Goal: Use online tool/utility

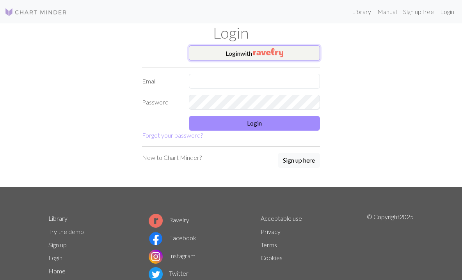
click at [246, 53] on button "Login with" at bounding box center [254, 53] width 131 height 16
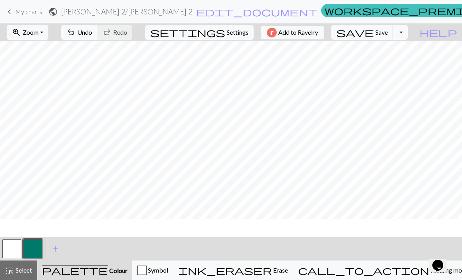
scroll to position [556, 98]
click at [13, 252] on button "button" at bounding box center [11, 249] width 19 height 19
click at [32, 243] on button "button" at bounding box center [32, 249] width 19 height 19
click at [12, 249] on button "button" at bounding box center [11, 249] width 19 height 19
click at [29, 242] on button "button" at bounding box center [32, 249] width 19 height 19
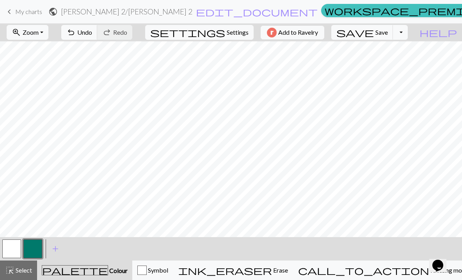
scroll to position [556, 62]
click at [5, 249] on button "button" at bounding box center [11, 249] width 19 height 19
click at [32, 248] on button "button" at bounding box center [32, 249] width 19 height 19
click at [7, 252] on button "button" at bounding box center [11, 249] width 19 height 19
click at [31, 252] on button "button" at bounding box center [32, 249] width 19 height 19
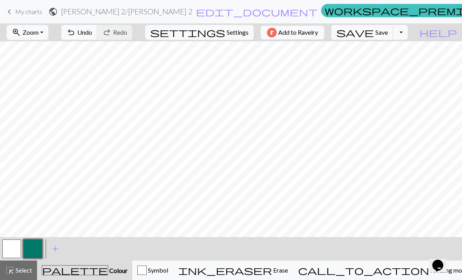
click at [10, 248] on button "button" at bounding box center [11, 249] width 19 height 19
click at [35, 247] on button "button" at bounding box center [32, 249] width 19 height 19
click at [9, 247] on button "button" at bounding box center [11, 249] width 19 height 19
click at [38, 249] on button "button" at bounding box center [32, 249] width 19 height 19
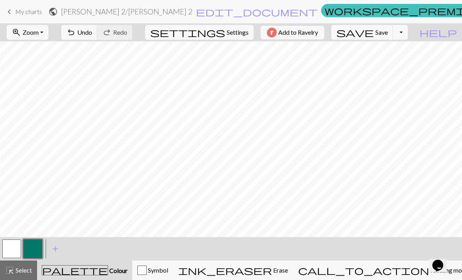
click at [14, 247] on button "button" at bounding box center [11, 249] width 19 height 19
click at [36, 244] on button "button" at bounding box center [32, 249] width 19 height 19
click at [11, 245] on button "button" at bounding box center [11, 249] width 19 height 19
click at [31, 248] on button "button" at bounding box center [32, 249] width 19 height 19
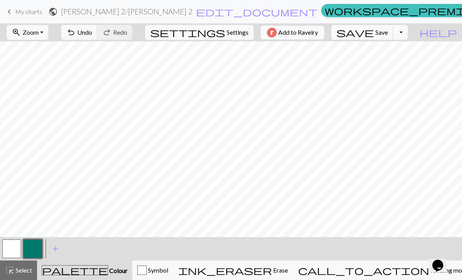
click at [7, 252] on button "button" at bounding box center [11, 249] width 19 height 19
click at [33, 246] on button "button" at bounding box center [32, 249] width 19 height 19
click at [13, 249] on button "button" at bounding box center [11, 249] width 19 height 19
click at [35, 249] on button "button" at bounding box center [32, 249] width 19 height 19
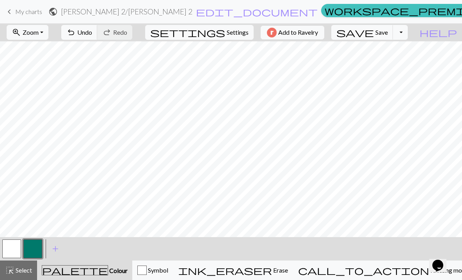
click at [10, 249] on button "button" at bounding box center [11, 249] width 19 height 19
click at [34, 242] on button "button" at bounding box center [32, 249] width 19 height 19
click at [16, 252] on button "button" at bounding box center [11, 249] width 19 height 19
click at [34, 245] on button "button" at bounding box center [32, 249] width 19 height 19
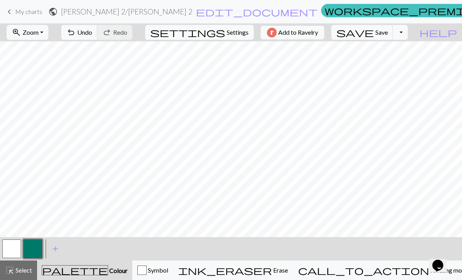
click at [14, 250] on button "button" at bounding box center [11, 249] width 19 height 19
click at [31, 251] on button "button" at bounding box center [32, 249] width 19 height 19
click at [14, 247] on button "button" at bounding box center [11, 249] width 19 height 19
click at [34, 247] on button "button" at bounding box center [32, 249] width 19 height 19
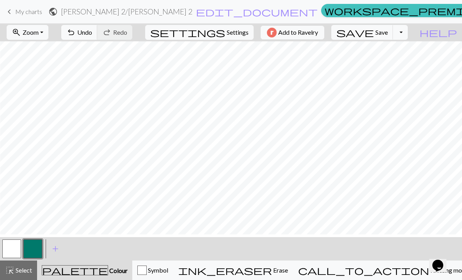
scroll to position [506, 98]
click at [11, 249] on button "button" at bounding box center [11, 249] width 19 height 19
click at [36, 249] on button "button" at bounding box center [32, 249] width 19 height 19
click at [12, 245] on button "button" at bounding box center [11, 249] width 19 height 19
click at [35, 245] on button "button" at bounding box center [32, 249] width 19 height 19
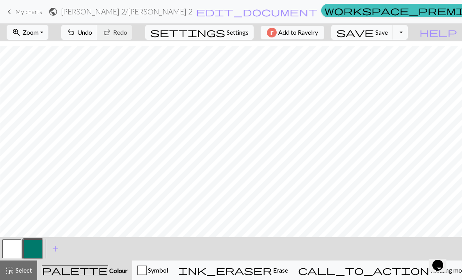
scroll to position [558, 98]
click at [14, 251] on button "button" at bounding box center [11, 249] width 19 height 19
click at [33, 252] on button "button" at bounding box center [32, 249] width 19 height 19
click at [11, 254] on button "button" at bounding box center [11, 249] width 19 height 19
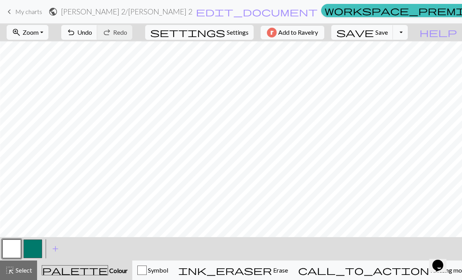
click at [31, 249] on button "button" at bounding box center [32, 249] width 19 height 19
click at [11, 250] on button "button" at bounding box center [11, 249] width 19 height 19
click at [29, 245] on button "button" at bounding box center [32, 249] width 19 height 19
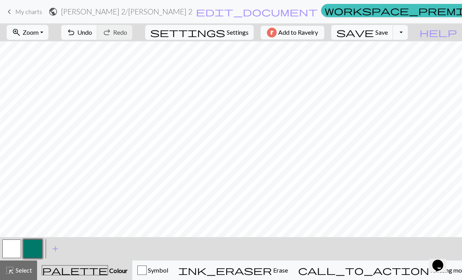
click at [8, 248] on button "button" at bounding box center [11, 249] width 19 height 19
click at [37, 248] on button "button" at bounding box center [32, 249] width 19 height 19
click at [15, 247] on button "button" at bounding box center [11, 249] width 19 height 19
click at [26, 248] on button "button" at bounding box center [32, 249] width 19 height 19
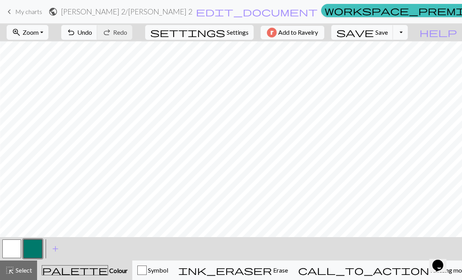
click at [16, 248] on button "button" at bounding box center [11, 249] width 19 height 19
click at [34, 251] on button "button" at bounding box center [32, 249] width 19 height 19
click at [14, 250] on button "button" at bounding box center [11, 249] width 19 height 19
click at [29, 244] on button "button" at bounding box center [32, 249] width 19 height 19
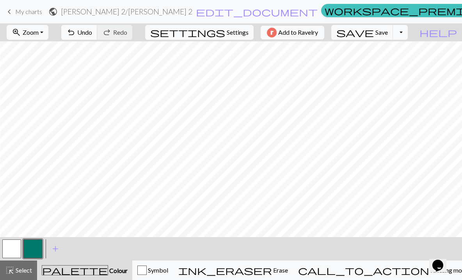
click at [7, 254] on button "button" at bounding box center [11, 249] width 19 height 19
click at [30, 249] on button "button" at bounding box center [32, 249] width 19 height 19
click at [14, 246] on button "button" at bounding box center [11, 249] width 19 height 19
click at [32, 248] on button "button" at bounding box center [32, 249] width 19 height 19
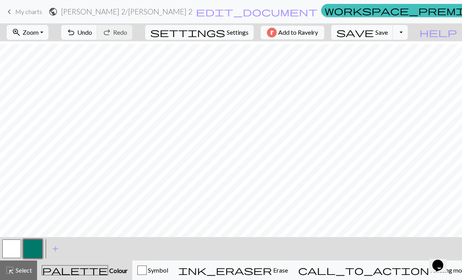
scroll to position [570, 98]
click at [11, 251] on button "button" at bounding box center [11, 249] width 19 height 19
click at [29, 252] on button "button" at bounding box center [32, 249] width 19 height 19
click at [31, 248] on button "button" at bounding box center [32, 249] width 19 height 19
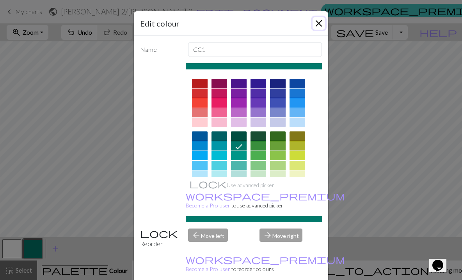
click at [318, 21] on button "Close" at bounding box center [319, 23] width 12 height 12
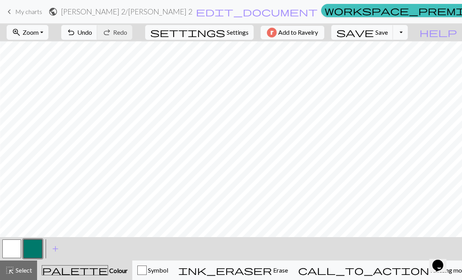
click at [13, 249] on button "button" at bounding box center [11, 249] width 19 height 19
click at [29, 248] on button "button" at bounding box center [32, 249] width 19 height 19
click at [36, 242] on button "button" at bounding box center [32, 249] width 19 height 19
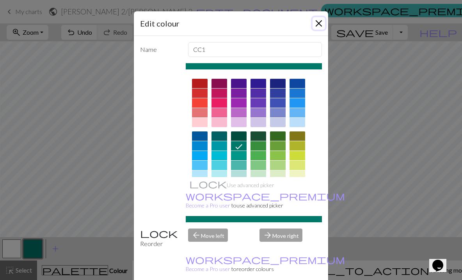
click at [314, 22] on button "Close" at bounding box center [319, 23] width 12 height 12
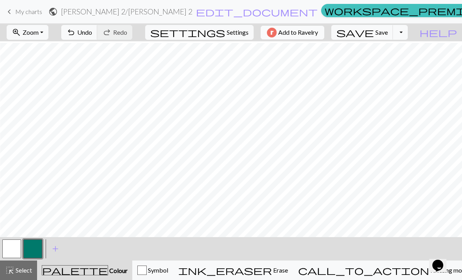
scroll to position [554, 98]
click at [16, 249] on button "button" at bounding box center [11, 249] width 19 height 19
click at [32, 250] on button "button" at bounding box center [32, 249] width 19 height 19
click at [9, 251] on button "button" at bounding box center [11, 249] width 19 height 19
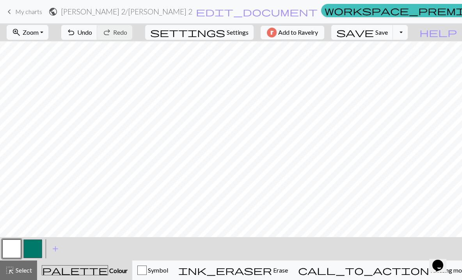
click at [7, 244] on button "button" at bounding box center [11, 249] width 19 height 19
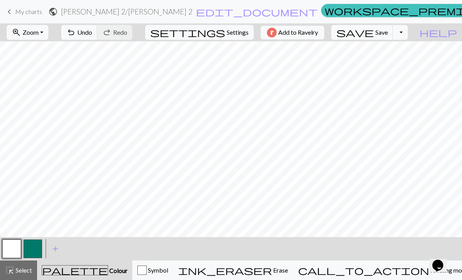
click at [35, 245] on button "button" at bounding box center [32, 249] width 19 height 19
click at [13, 240] on button "button" at bounding box center [11, 249] width 19 height 19
click at [36, 248] on button "button" at bounding box center [32, 249] width 19 height 19
click at [12, 251] on button "button" at bounding box center [11, 249] width 19 height 19
click at [34, 247] on button "button" at bounding box center [32, 249] width 19 height 19
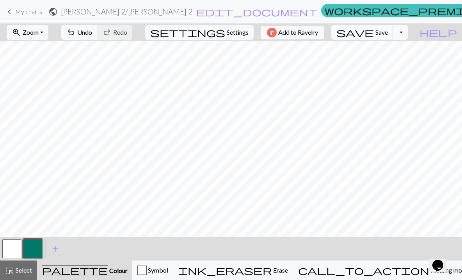
click at [9, 248] on button "button" at bounding box center [11, 249] width 19 height 19
click at [36, 244] on button "button" at bounding box center [32, 249] width 19 height 19
click at [18, 245] on button "button" at bounding box center [11, 249] width 19 height 19
click at [34, 242] on button "button" at bounding box center [32, 249] width 19 height 19
click at [13, 250] on button "button" at bounding box center [11, 249] width 19 height 19
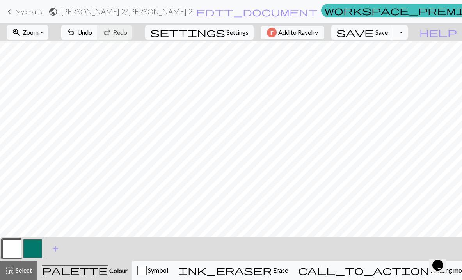
click at [36, 240] on button "button" at bounding box center [32, 249] width 19 height 19
click at [9, 250] on button "button" at bounding box center [11, 249] width 19 height 19
click at [39, 243] on button "button" at bounding box center [32, 249] width 19 height 19
click at [18, 249] on button "button" at bounding box center [11, 249] width 19 height 19
click at [37, 250] on button "button" at bounding box center [32, 249] width 19 height 19
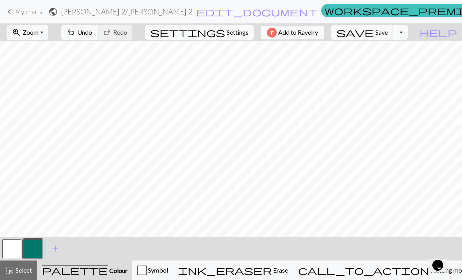
click at [10, 241] on button "button" at bounding box center [11, 249] width 19 height 19
click at [35, 248] on button "button" at bounding box center [32, 249] width 19 height 19
click at [14, 242] on button "button" at bounding box center [11, 249] width 19 height 19
click at [36, 252] on button "button" at bounding box center [32, 249] width 19 height 19
click at [13, 246] on button "button" at bounding box center [11, 249] width 19 height 19
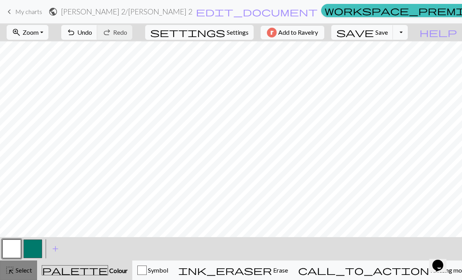
click at [13, 269] on span "highlight_alt" at bounding box center [9, 270] width 9 height 11
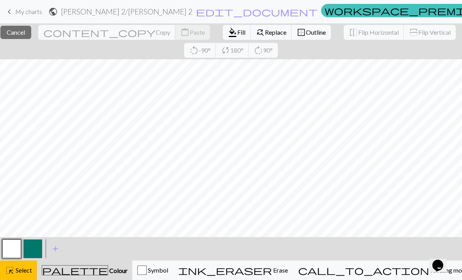
click at [8, 243] on button "button" at bounding box center [11, 249] width 19 height 19
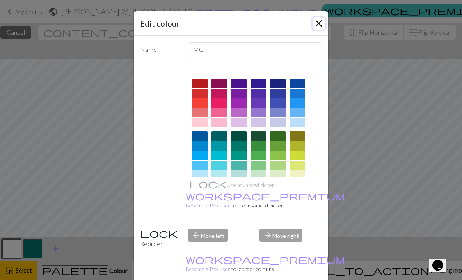
click at [321, 23] on button "Close" at bounding box center [319, 23] width 12 height 12
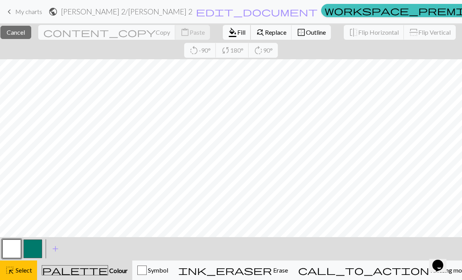
click at [223, 27] on button "format_color_fill Fill" at bounding box center [237, 32] width 28 height 15
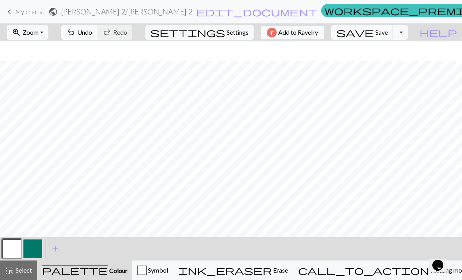
scroll to position [480, 1]
click at [388, 32] on span "Save" at bounding box center [381, 31] width 12 height 7
click at [31, 244] on button "button" at bounding box center [32, 249] width 19 height 19
click at [11, 248] on button "button" at bounding box center [11, 249] width 19 height 19
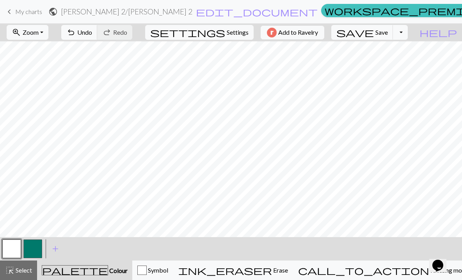
click at [29, 249] on button "button" at bounding box center [32, 249] width 19 height 19
click at [34, 250] on button "button" at bounding box center [32, 249] width 19 height 19
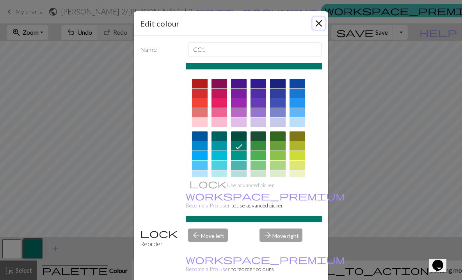
click at [321, 23] on button "Close" at bounding box center [319, 23] width 12 height 12
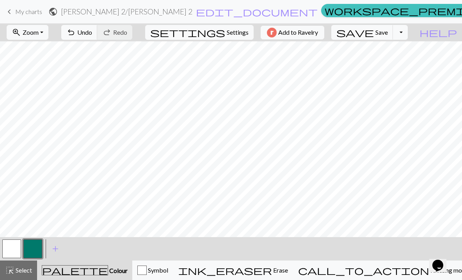
scroll to position [461, 1]
click at [388, 34] on span "Save" at bounding box center [381, 31] width 12 height 7
click at [13, 250] on button "button" at bounding box center [11, 249] width 19 height 19
click at [28, 250] on button "button" at bounding box center [32, 249] width 19 height 19
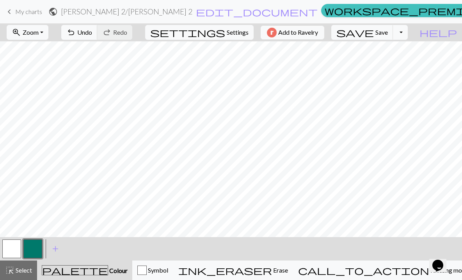
click at [12, 249] on button "button" at bounding box center [11, 249] width 19 height 19
click at [34, 252] on button "button" at bounding box center [32, 249] width 19 height 19
click at [6, 252] on button "button" at bounding box center [11, 249] width 19 height 19
click at [36, 252] on button "button" at bounding box center [32, 249] width 19 height 19
click at [15, 249] on button "button" at bounding box center [11, 249] width 19 height 19
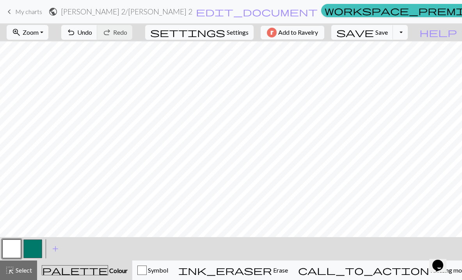
click at [28, 251] on button "button" at bounding box center [32, 249] width 19 height 19
click at [15, 250] on button "button" at bounding box center [11, 249] width 19 height 19
click at [32, 249] on button "button" at bounding box center [32, 249] width 19 height 19
click at [11, 246] on button "button" at bounding box center [11, 249] width 19 height 19
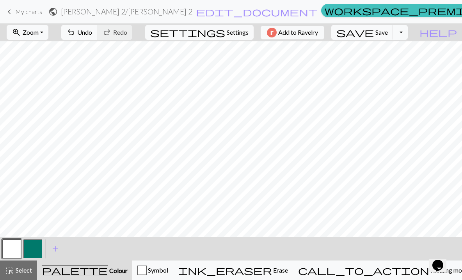
click at [35, 245] on button "button" at bounding box center [32, 249] width 19 height 19
click at [7, 247] on button "button" at bounding box center [11, 249] width 19 height 19
click at [28, 251] on button "button" at bounding box center [32, 249] width 19 height 19
